Goal: Task Accomplishment & Management: Manage account settings

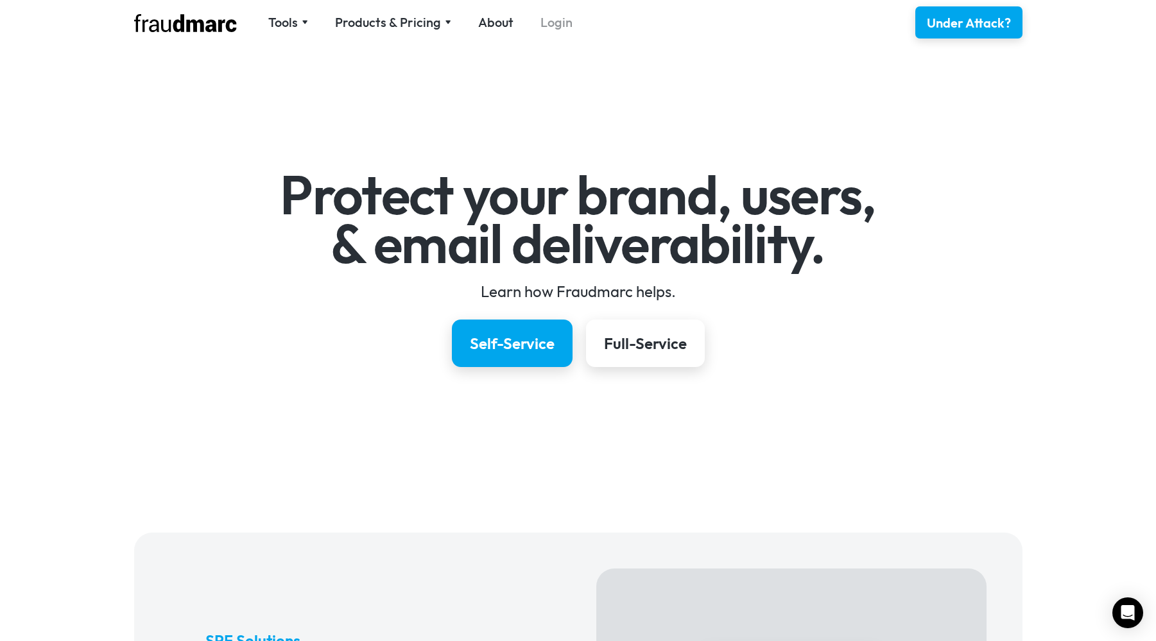
click at [556, 30] on link "Login" at bounding box center [556, 22] width 32 height 18
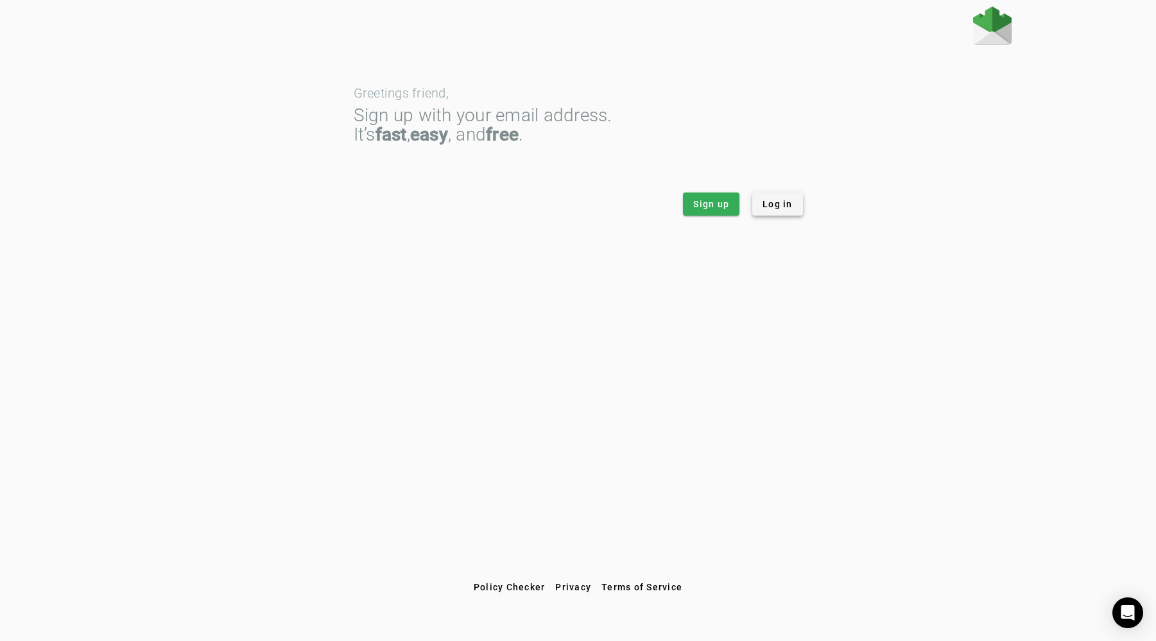
click at [763, 205] on span "Log in" at bounding box center [777, 204] width 30 height 13
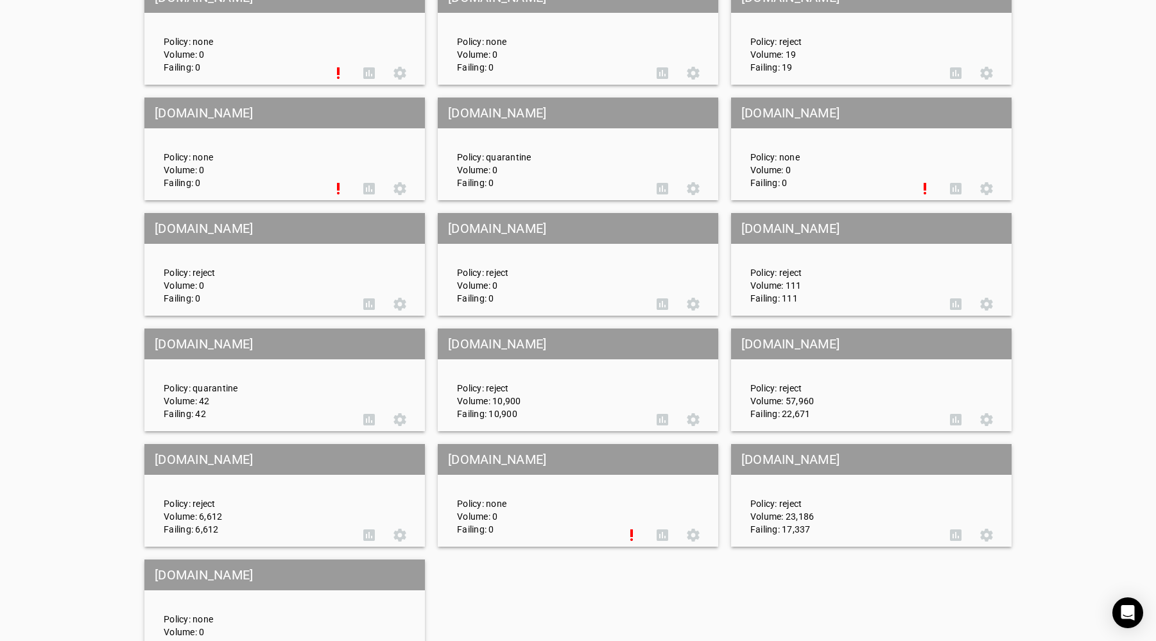
scroll to position [1102, 0]
